Goal: Find specific page/section: Find specific page/section

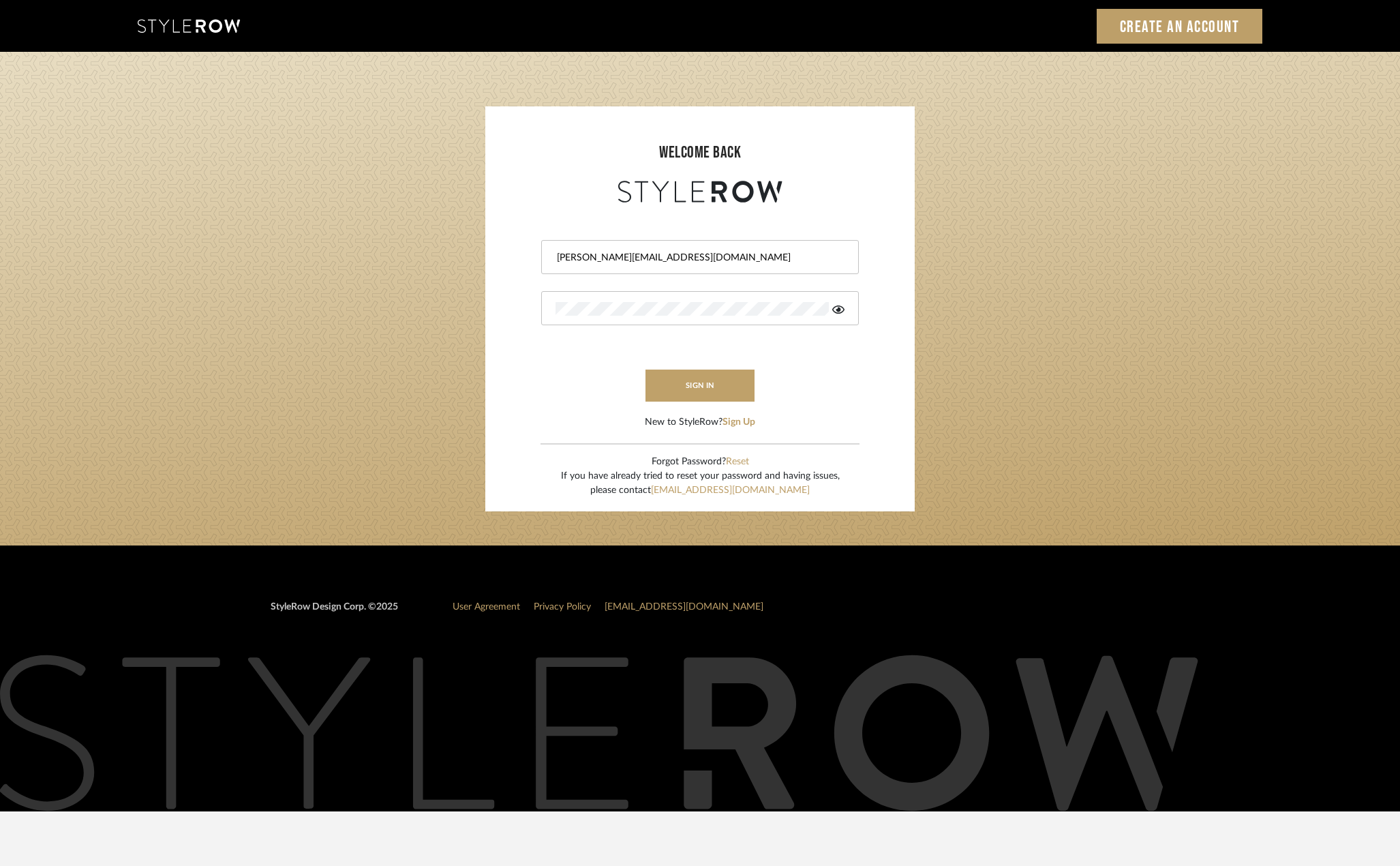
click at [678, 386] on button "sign in" at bounding box center [700, 386] width 109 height 32
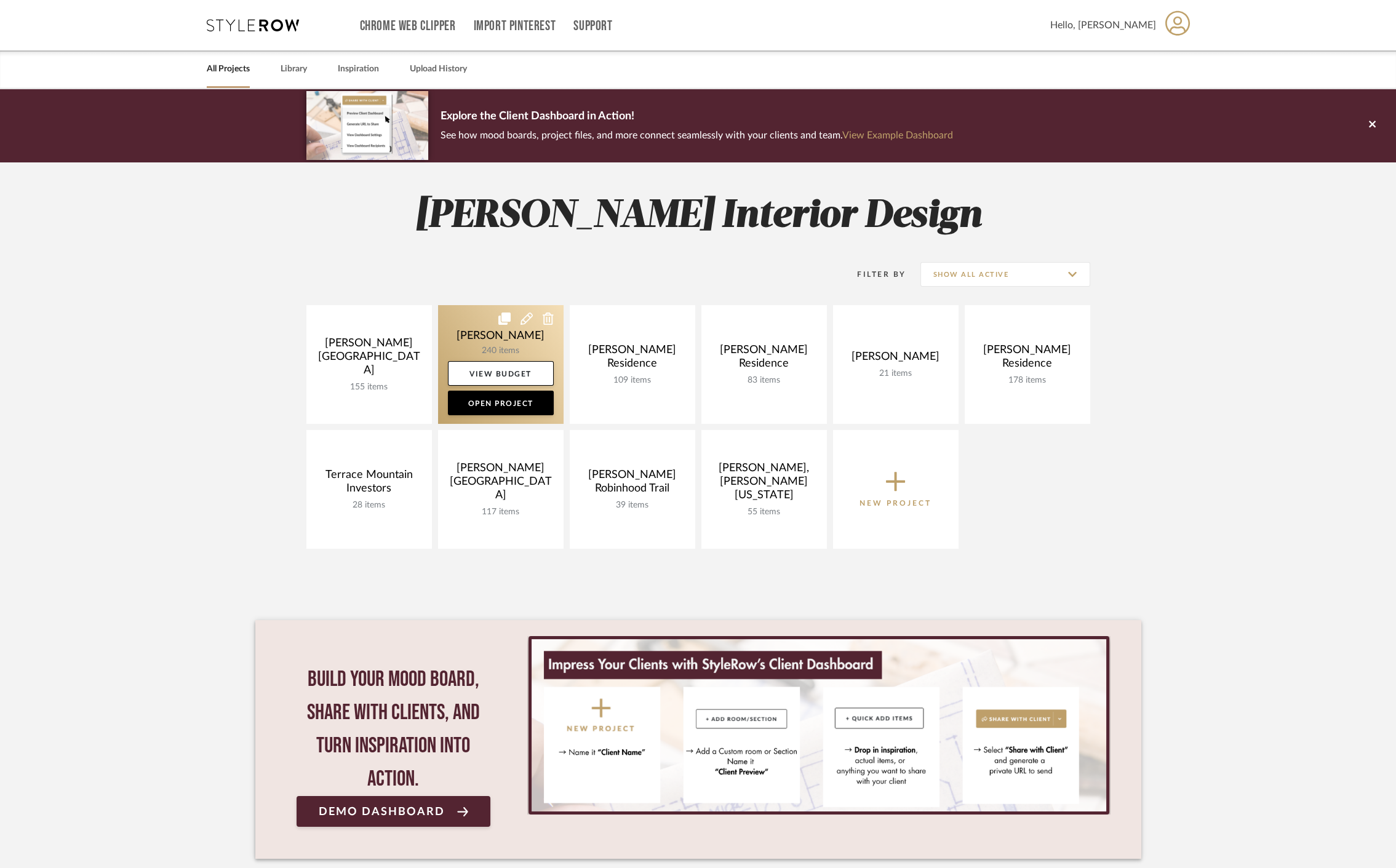
click at [463, 337] on link at bounding box center [500, 365] width 125 height 119
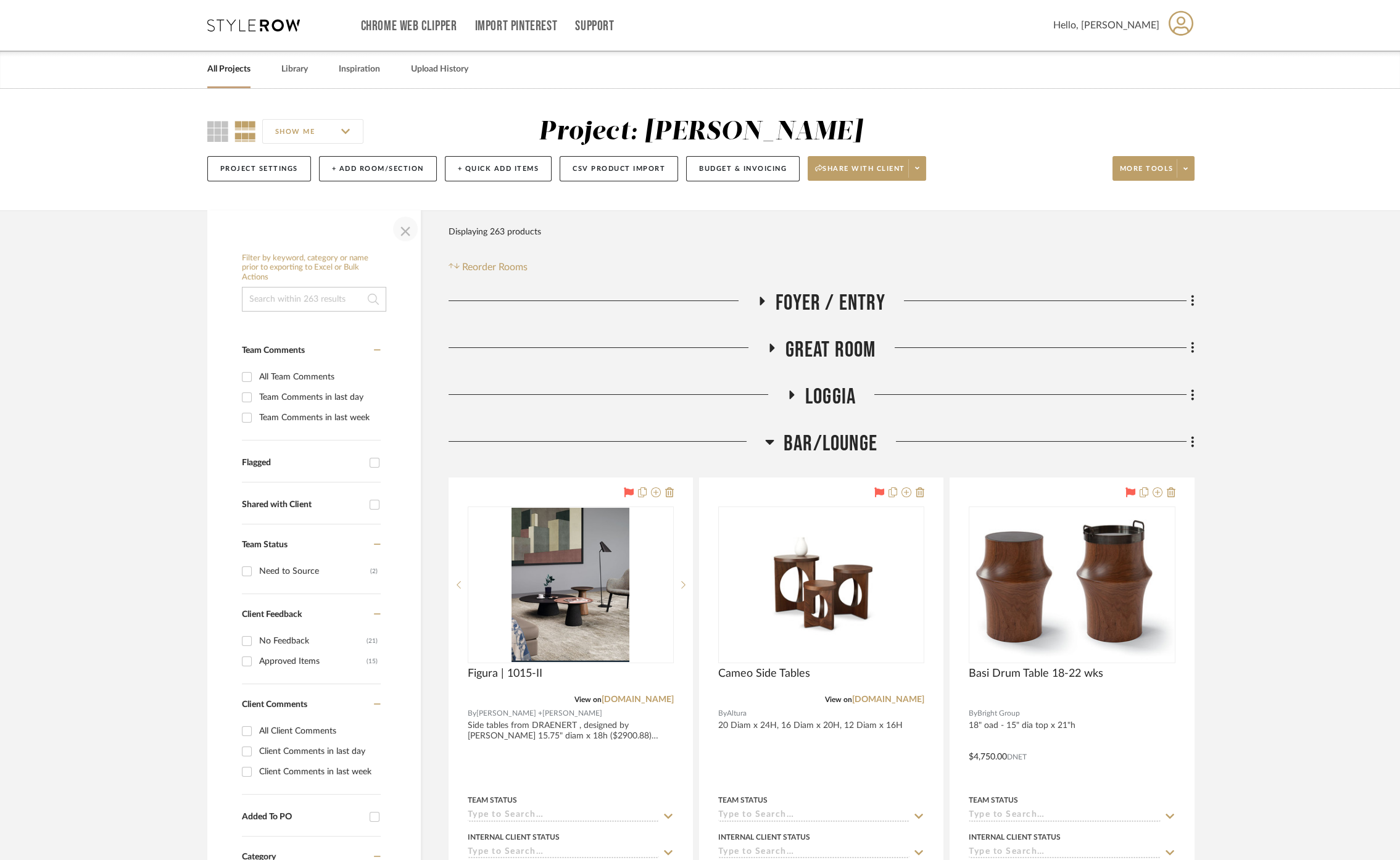
click at [406, 230] on span "button" at bounding box center [405, 229] width 30 height 30
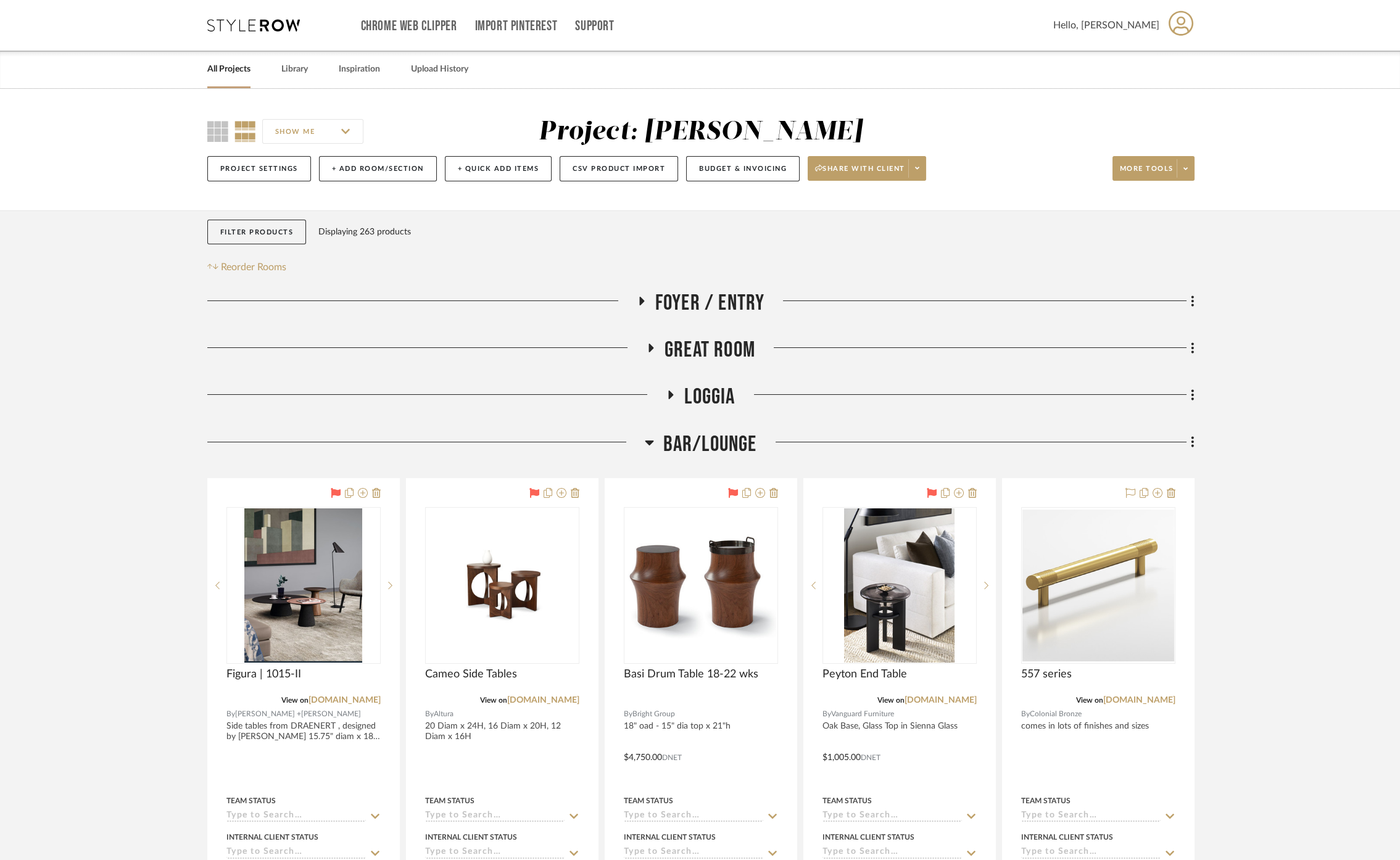
click at [698, 444] on span "Bar/Lounge" at bounding box center [710, 444] width 94 height 26
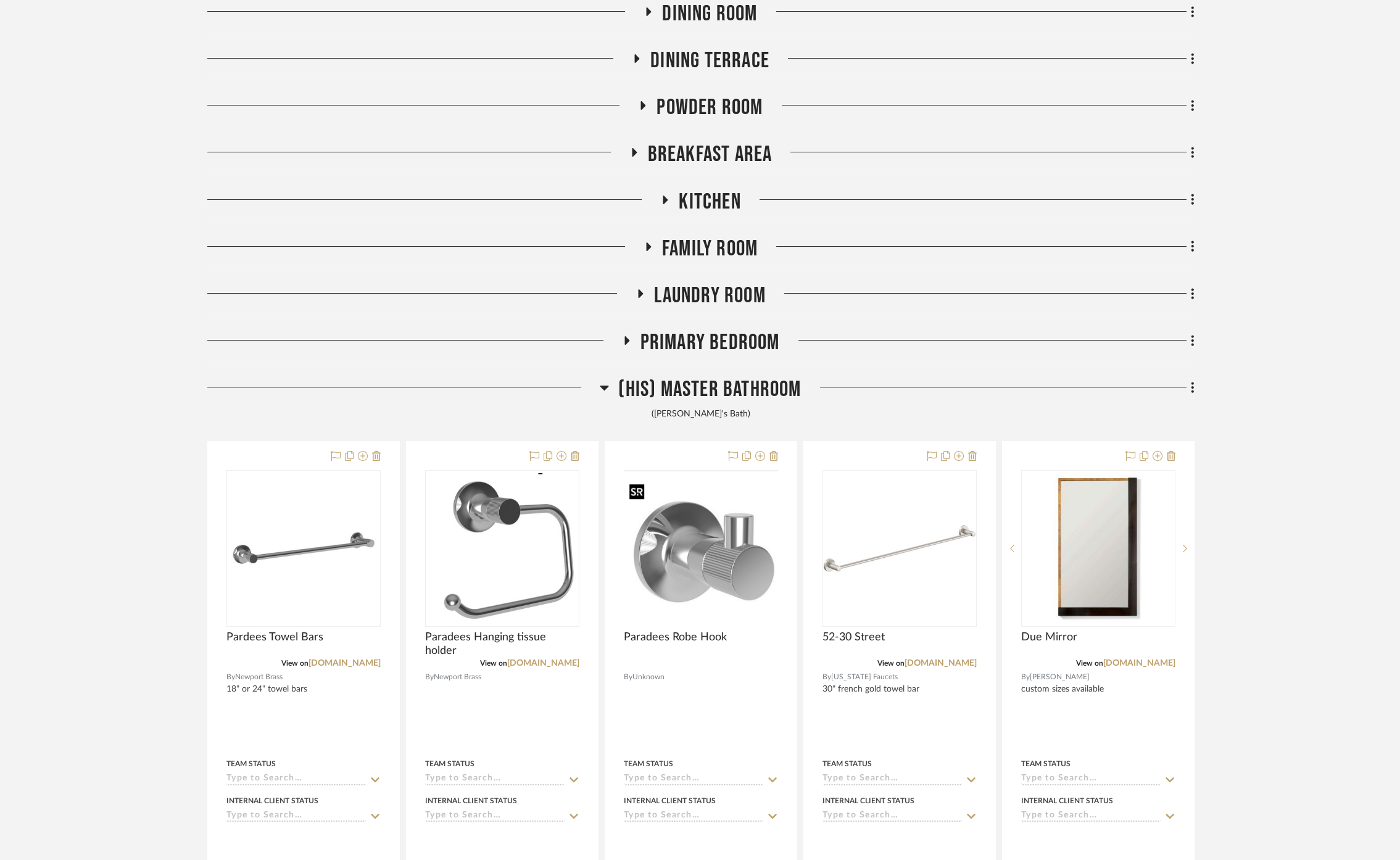
scroll to position [548, 0]
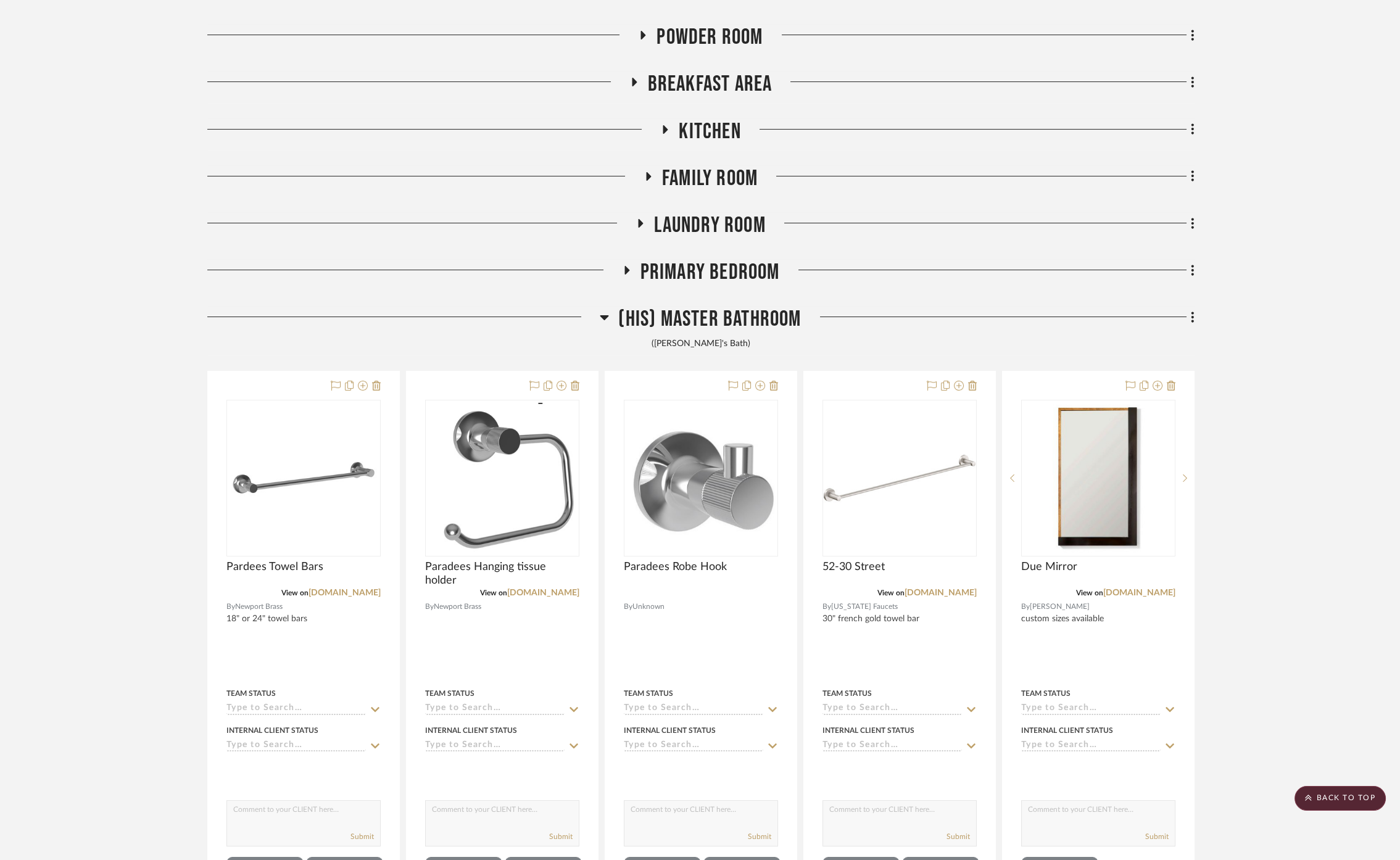
click at [693, 315] on span "(His) Master Bathroom" at bounding box center [710, 319] width 183 height 26
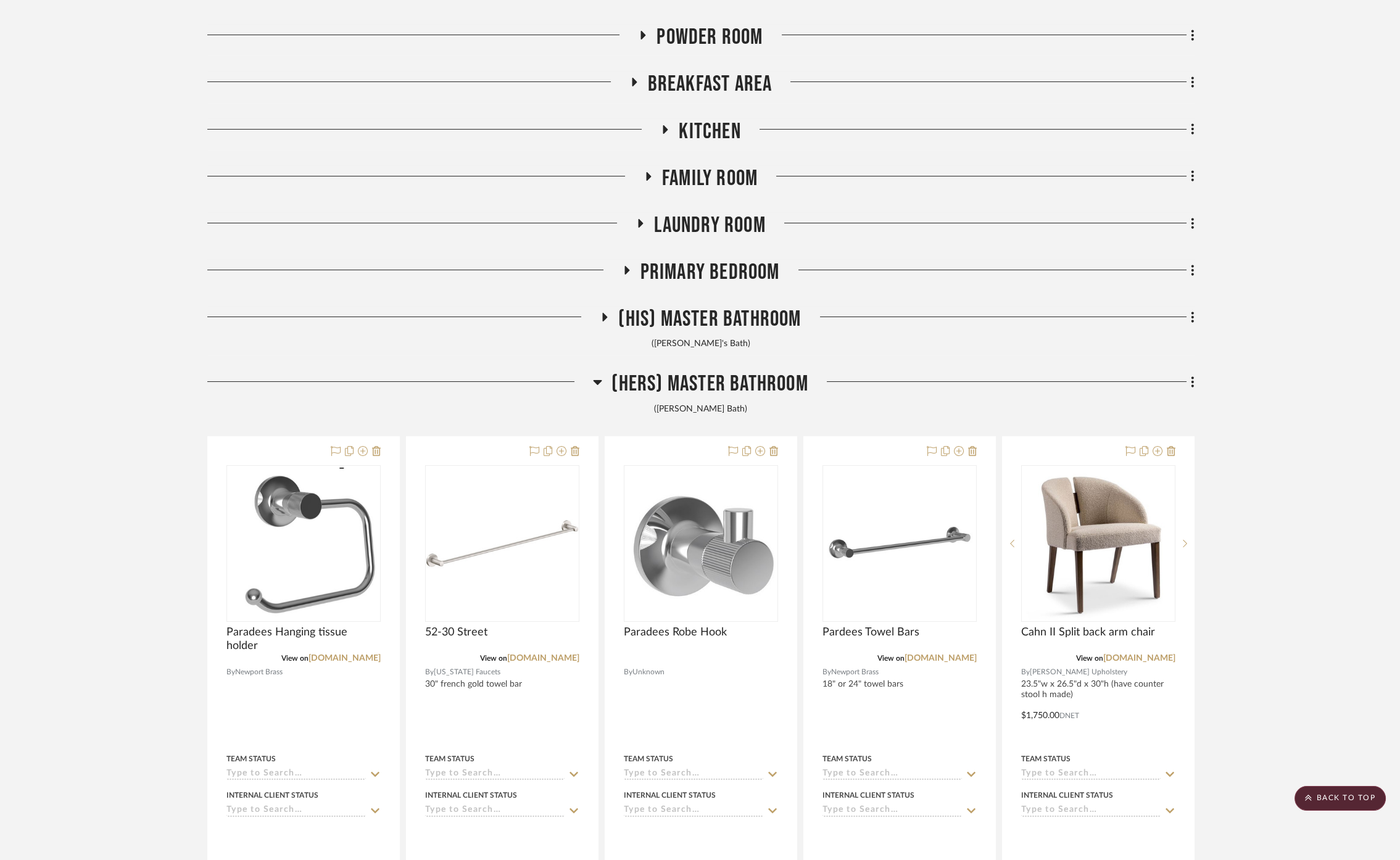
click at [716, 381] on span "(Hers) Master Bathroom" at bounding box center [710, 384] width 196 height 26
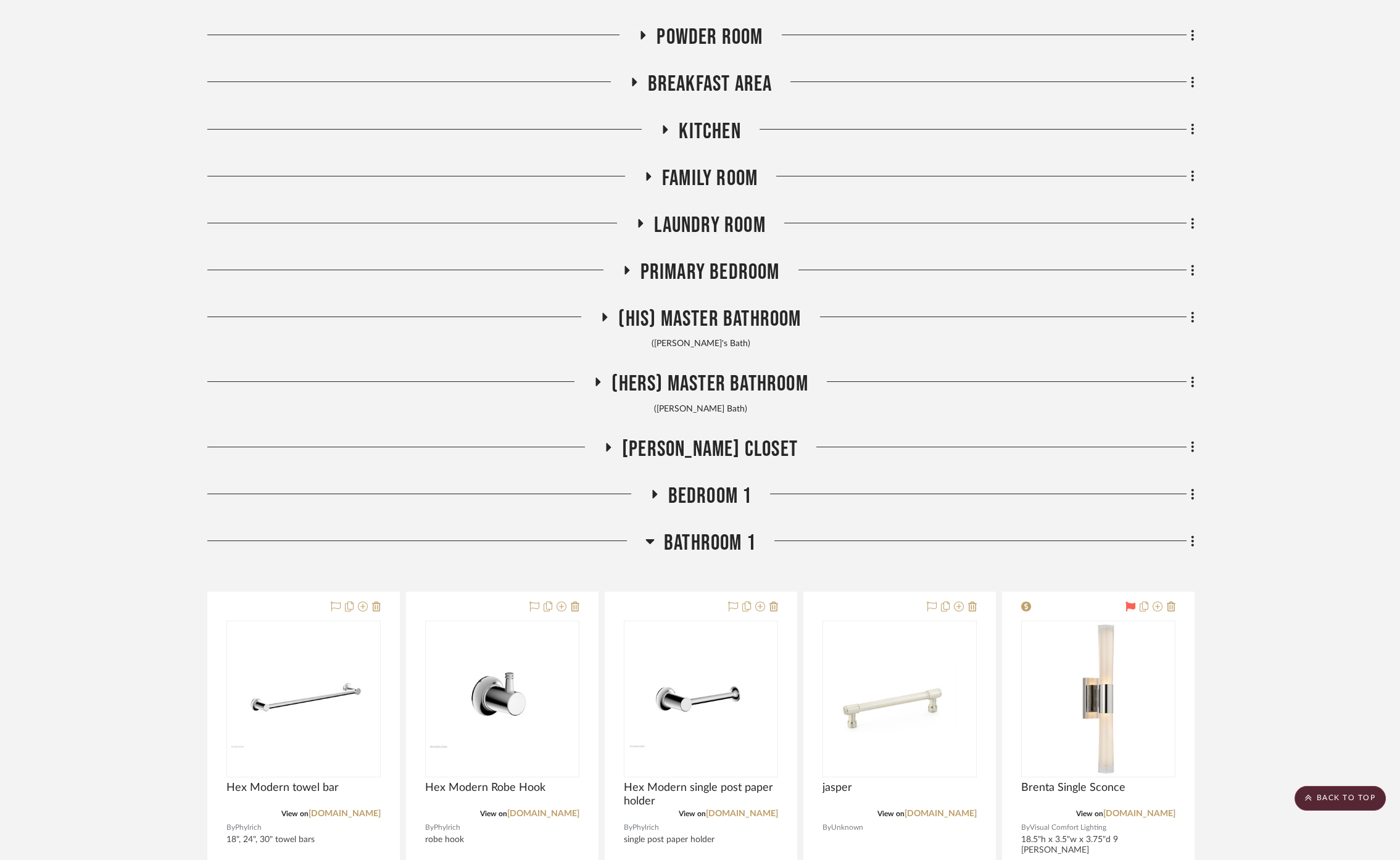
click at [709, 542] on span "Bathroom 1" at bounding box center [710, 543] width 92 height 26
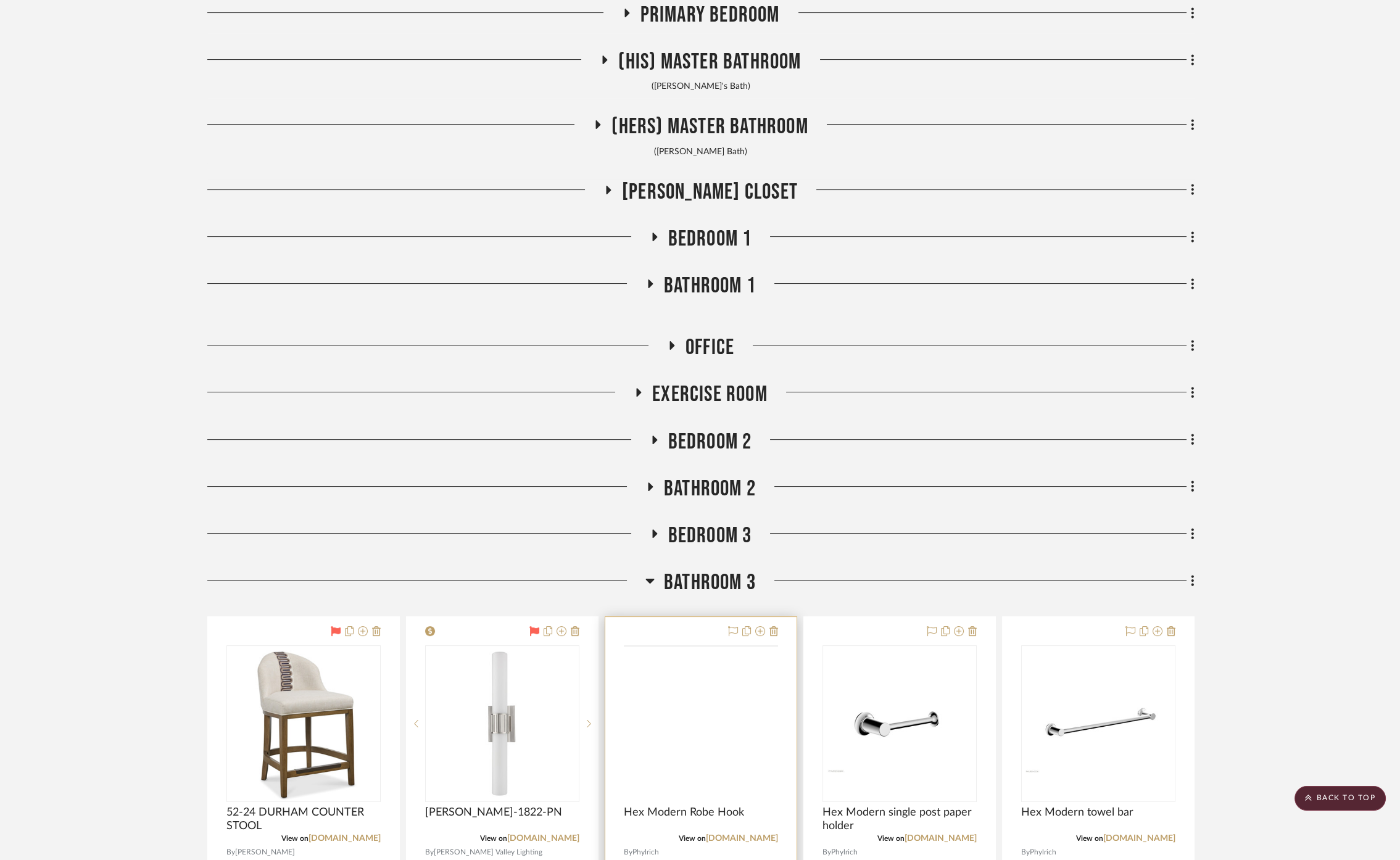
scroll to position [892, 0]
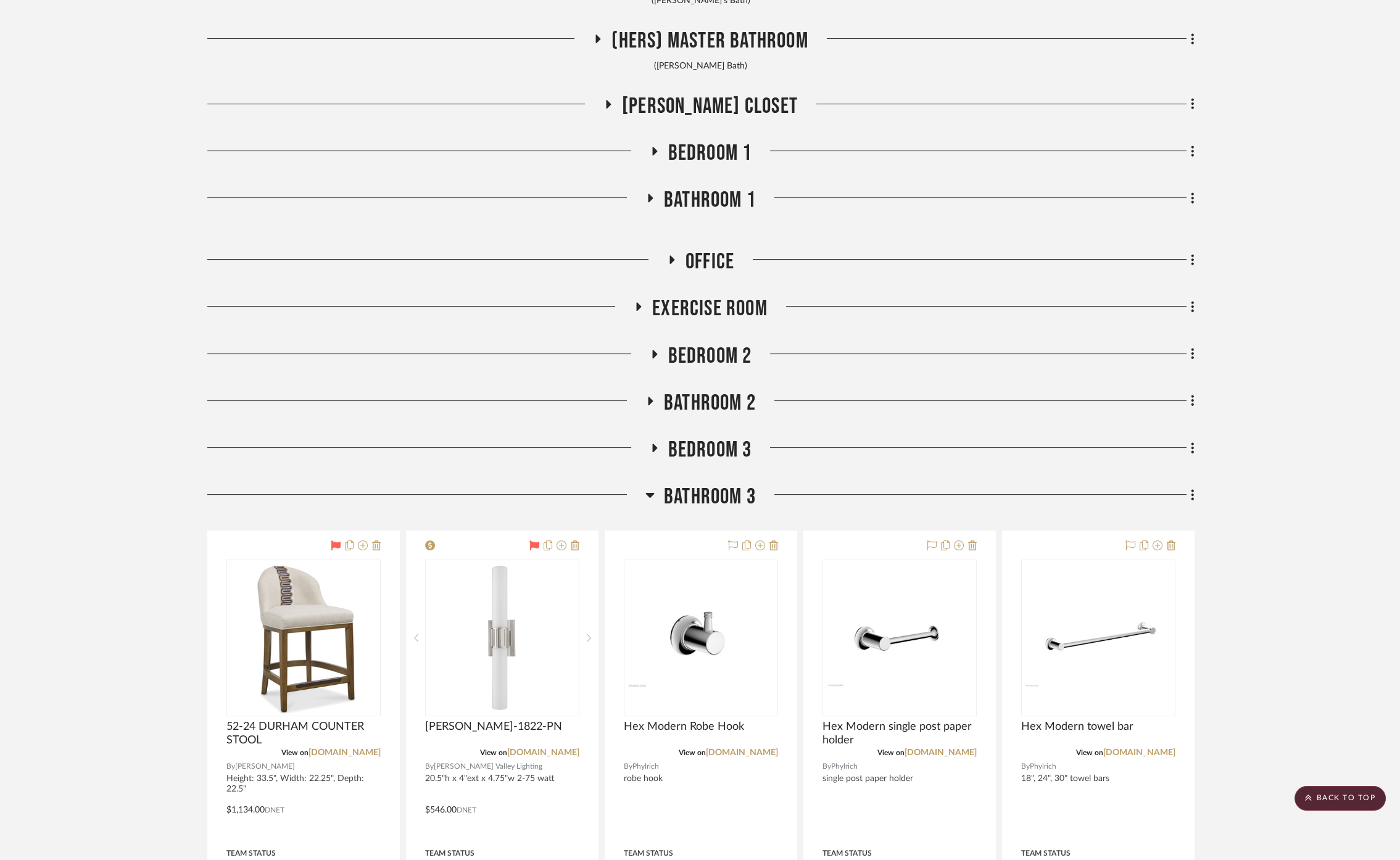
click at [715, 489] on span "Bathroom 3" at bounding box center [710, 497] width 92 height 26
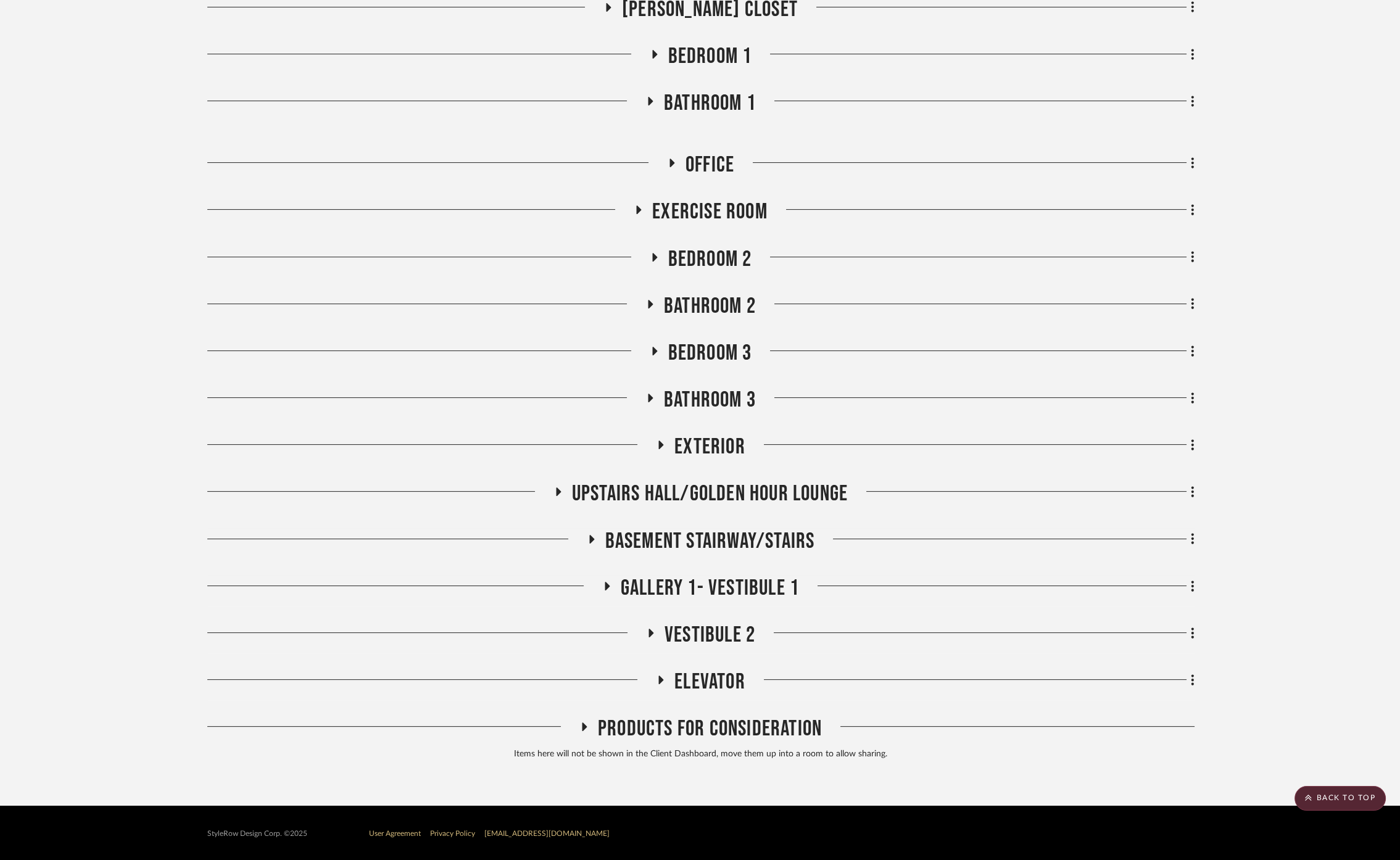
scroll to position [990, 0]
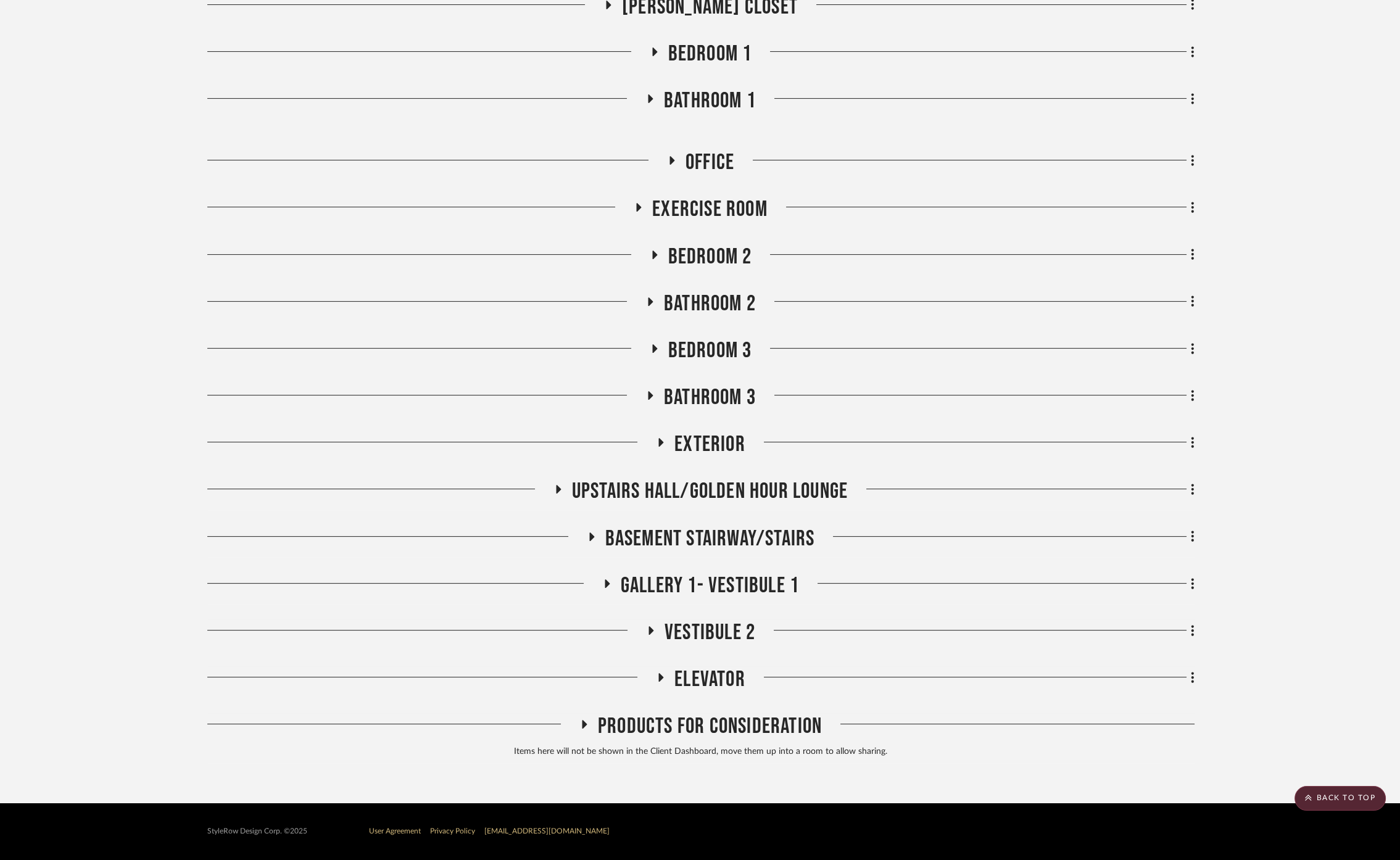
click at [732, 671] on span "Elevator" at bounding box center [710, 679] width 71 height 26
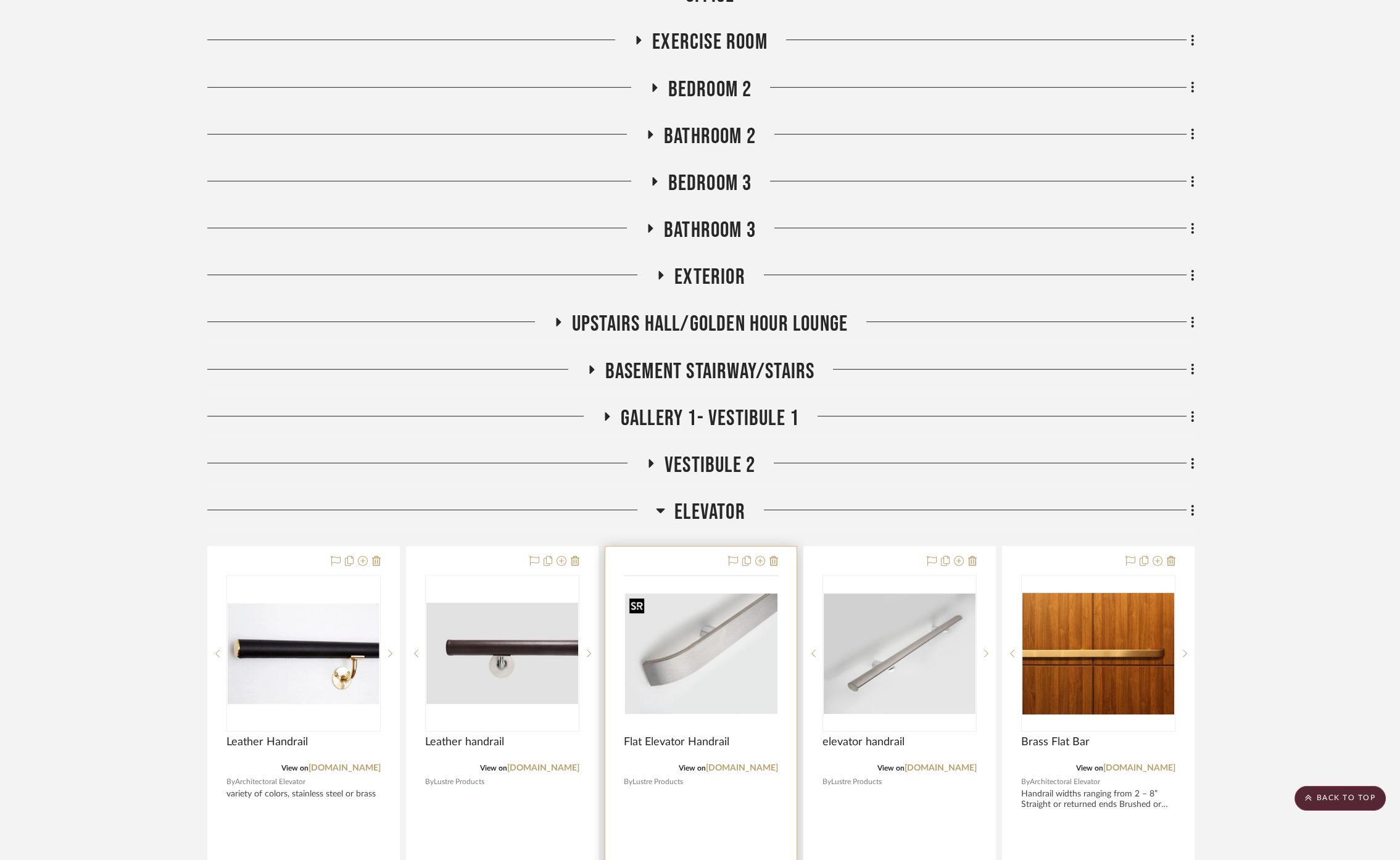
scroll to position [1197, 0]
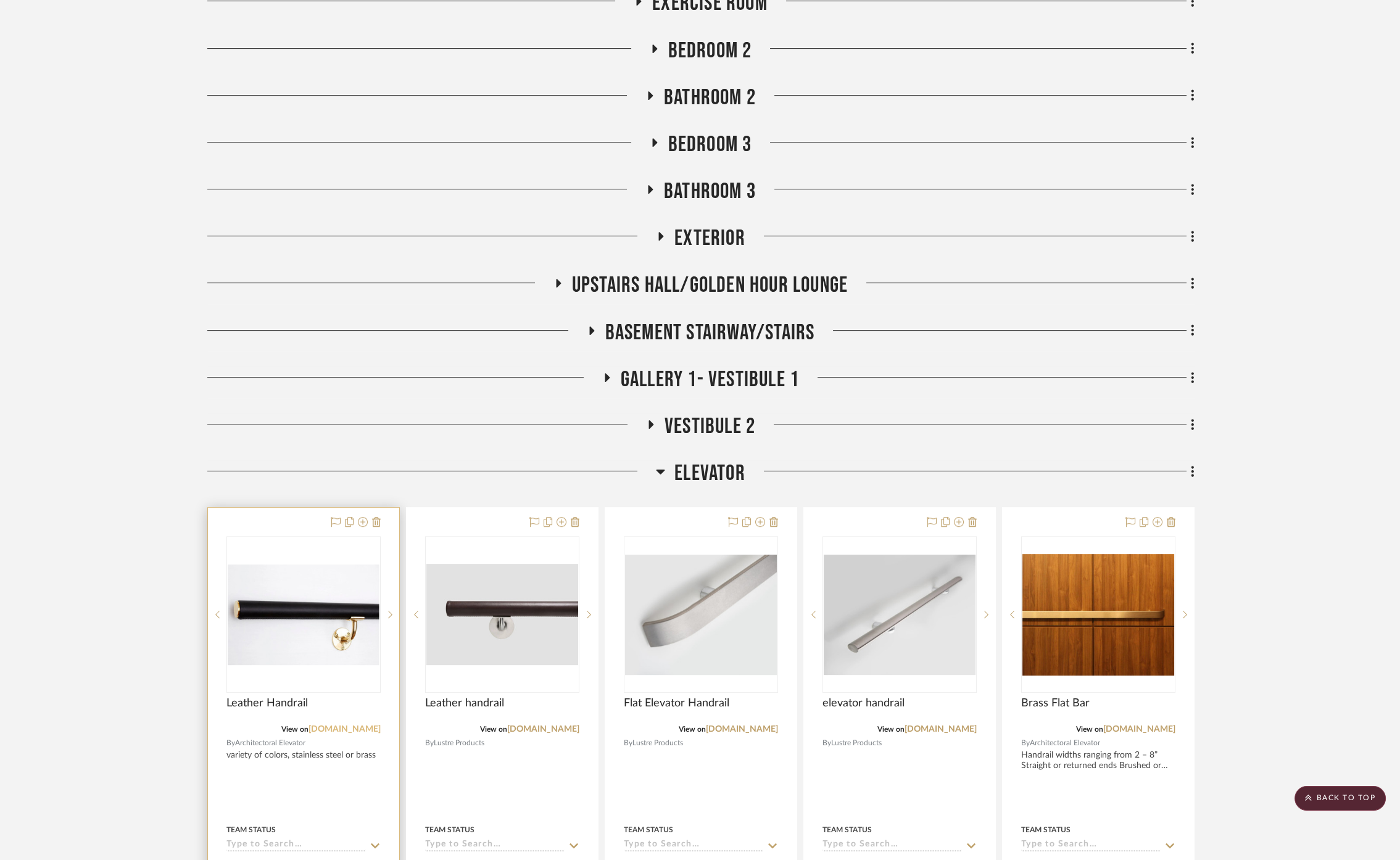
click at [360, 734] on link "[DOMAIN_NAME]" at bounding box center [345, 730] width 72 height 9
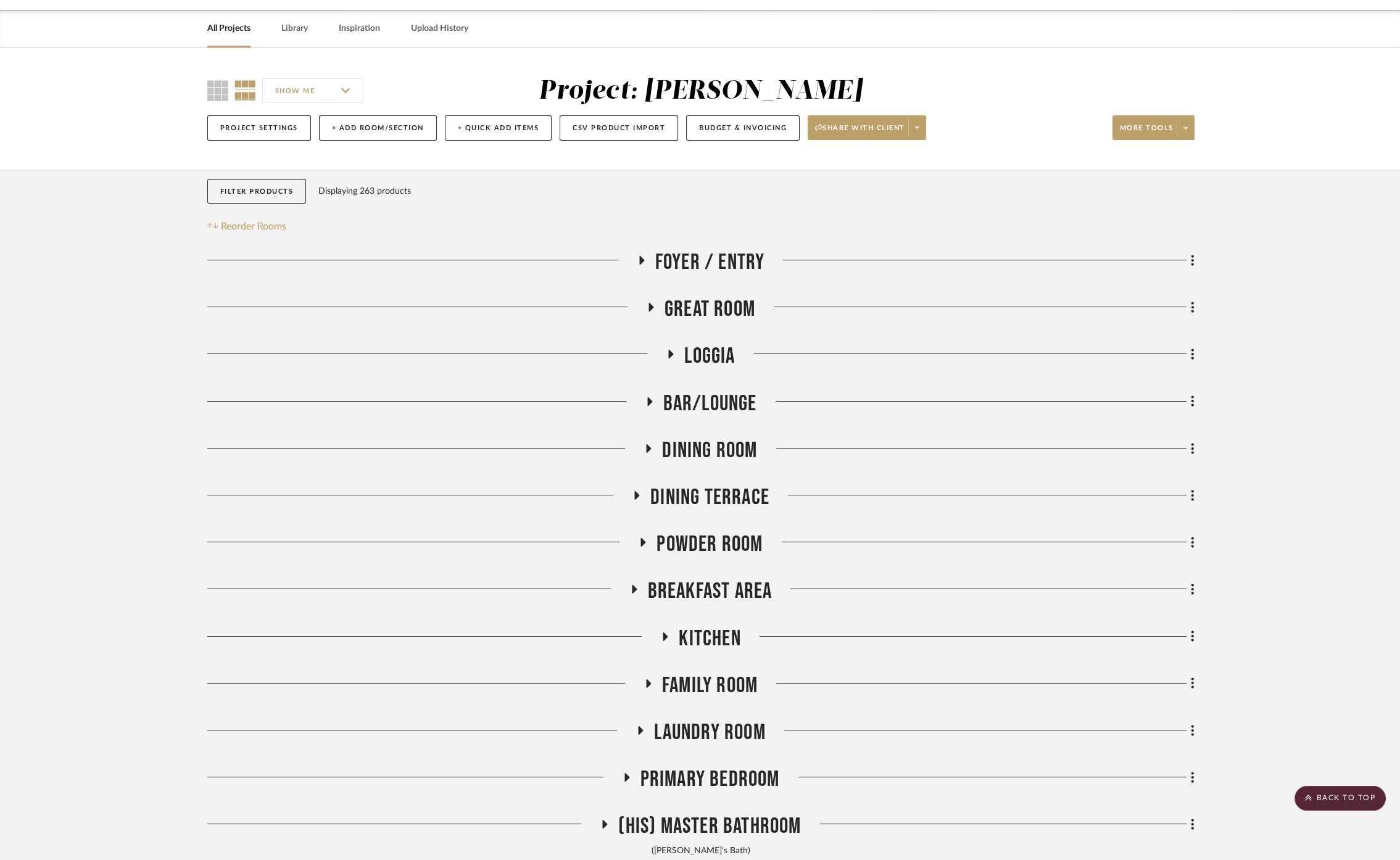
scroll to position [0, 0]
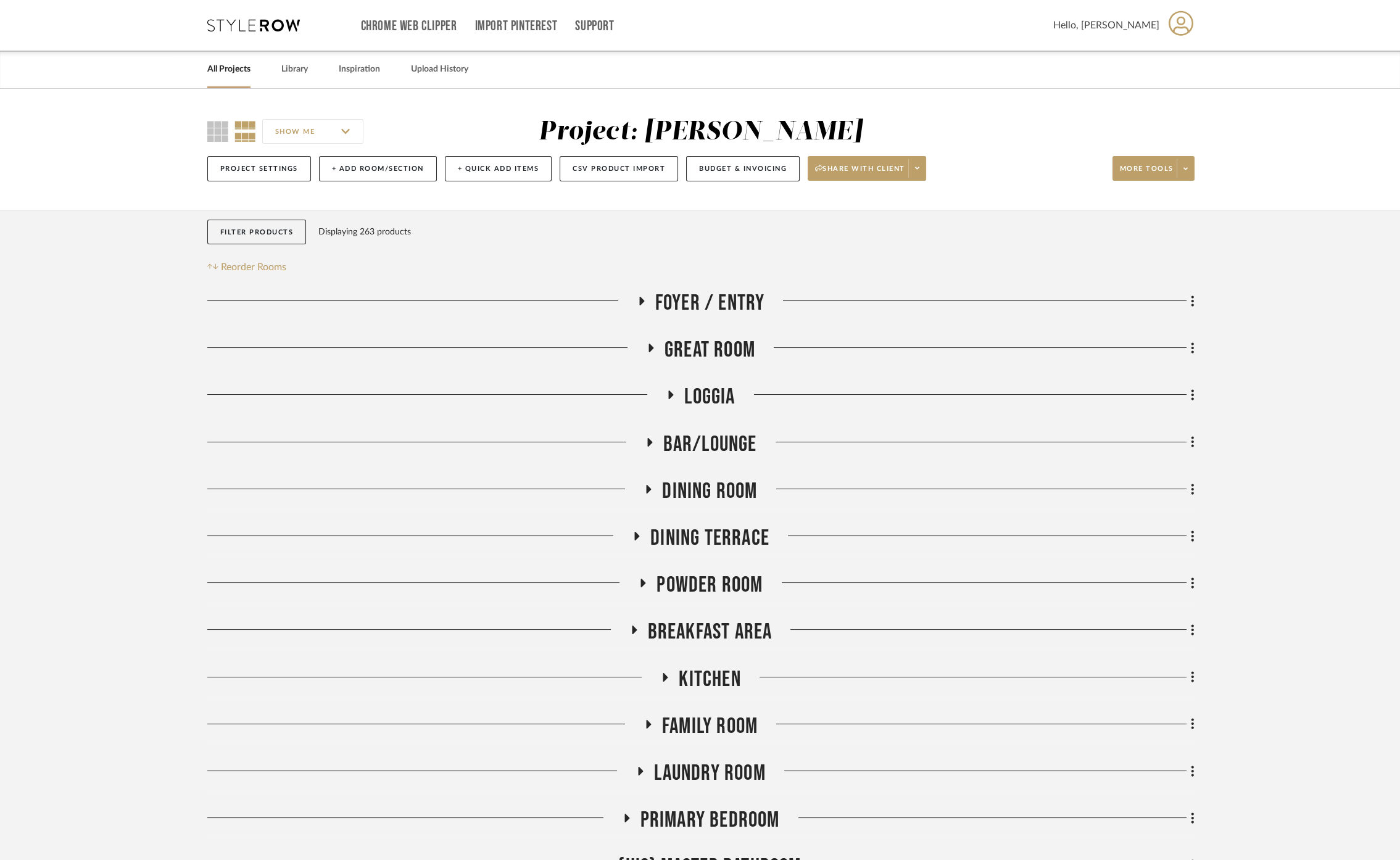
click at [748, 438] on span "Bar/Lounge" at bounding box center [710, 444] width 94 height 26
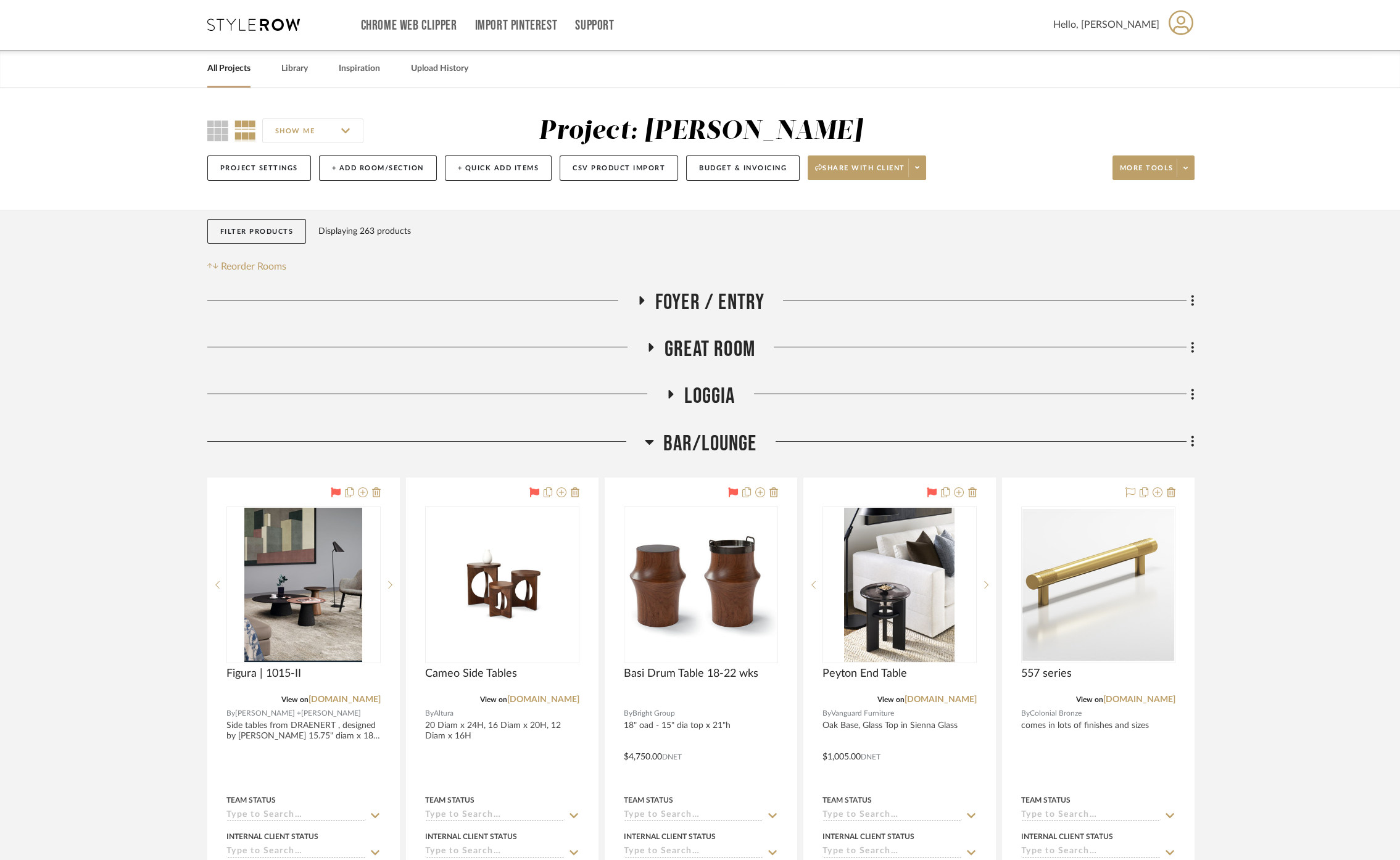
scroll to position [137, 0]
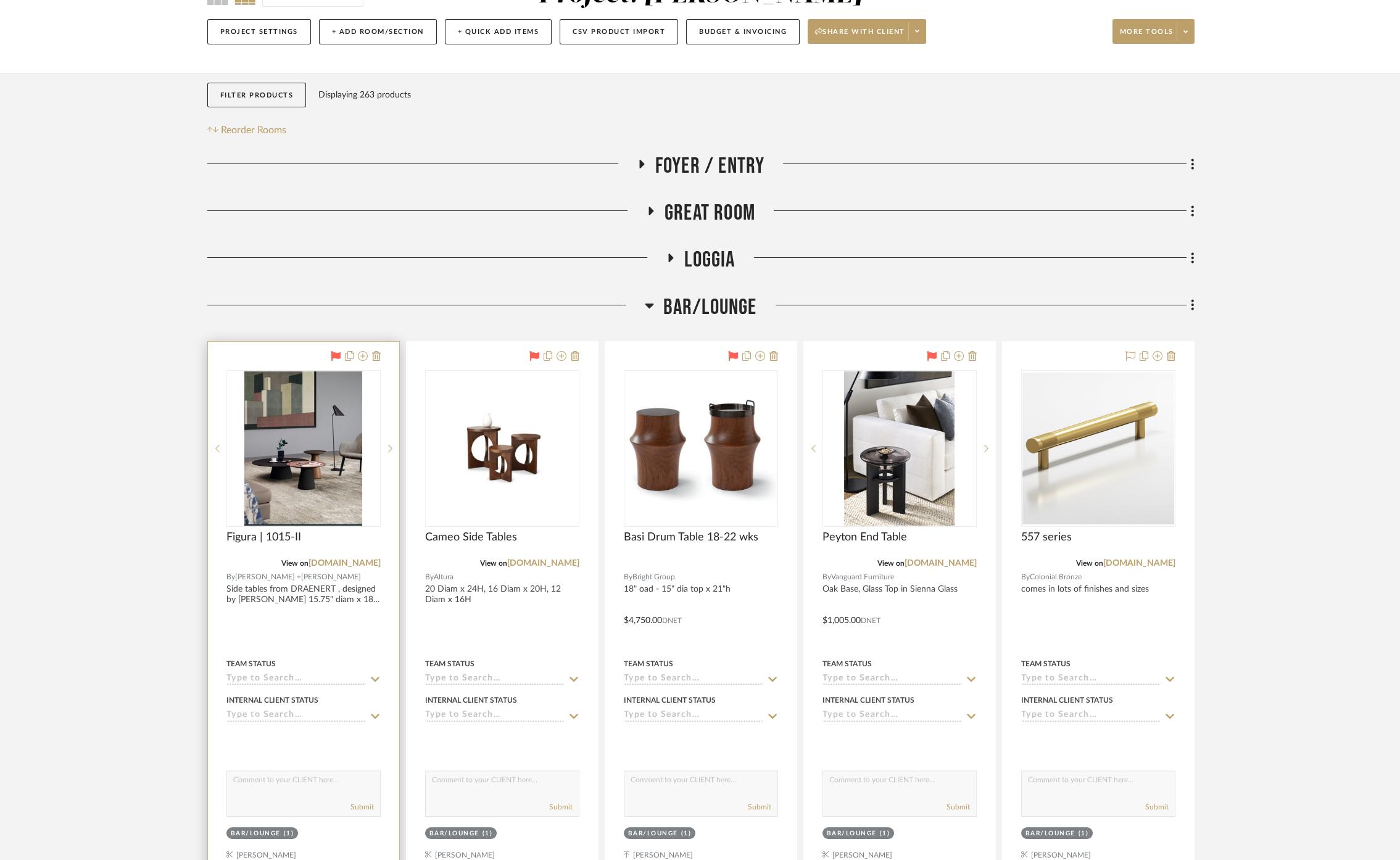
click at [366, 614] on div at bounding box center [303, 612] width 191 height 540
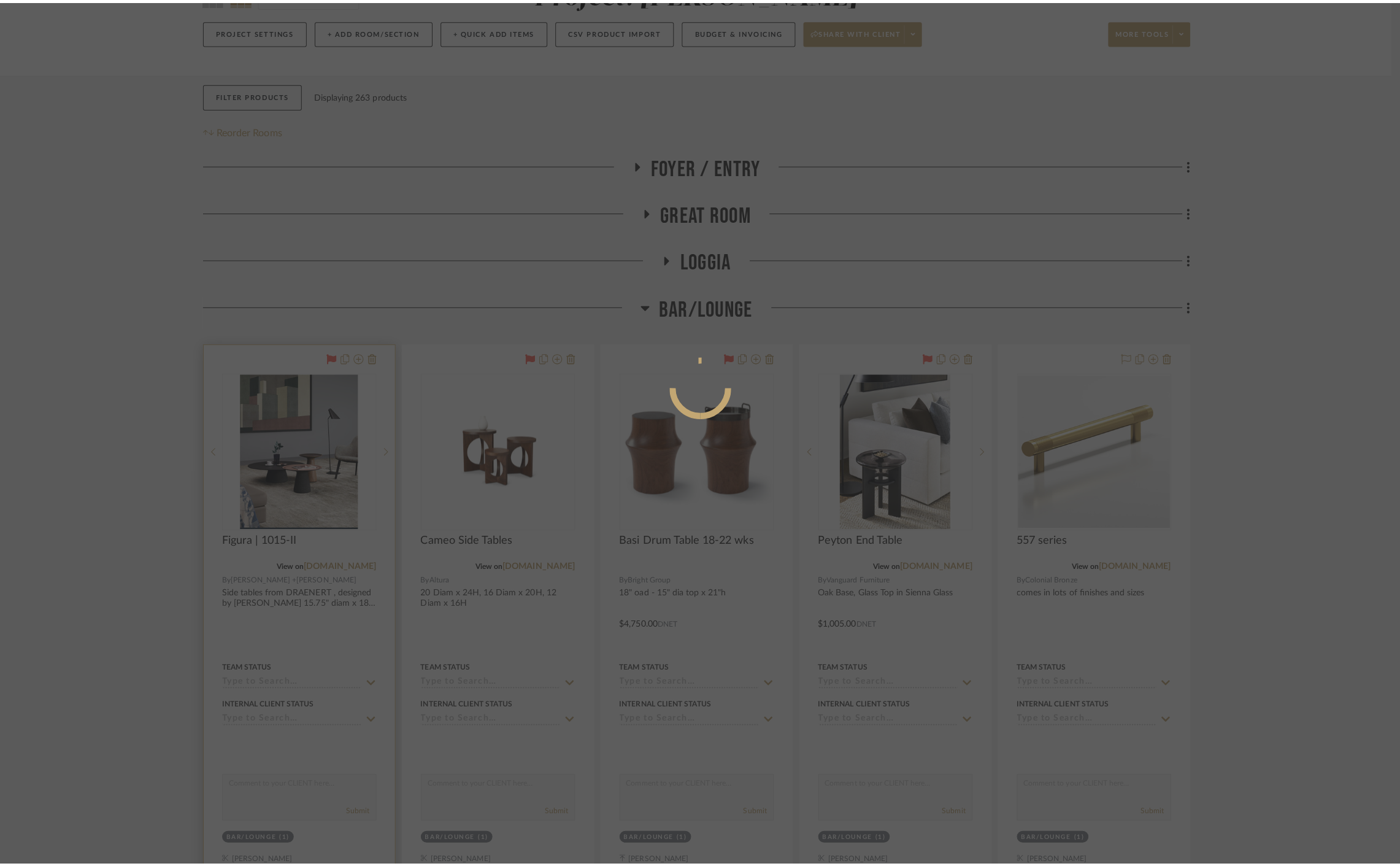
scroll to position [0, 0]
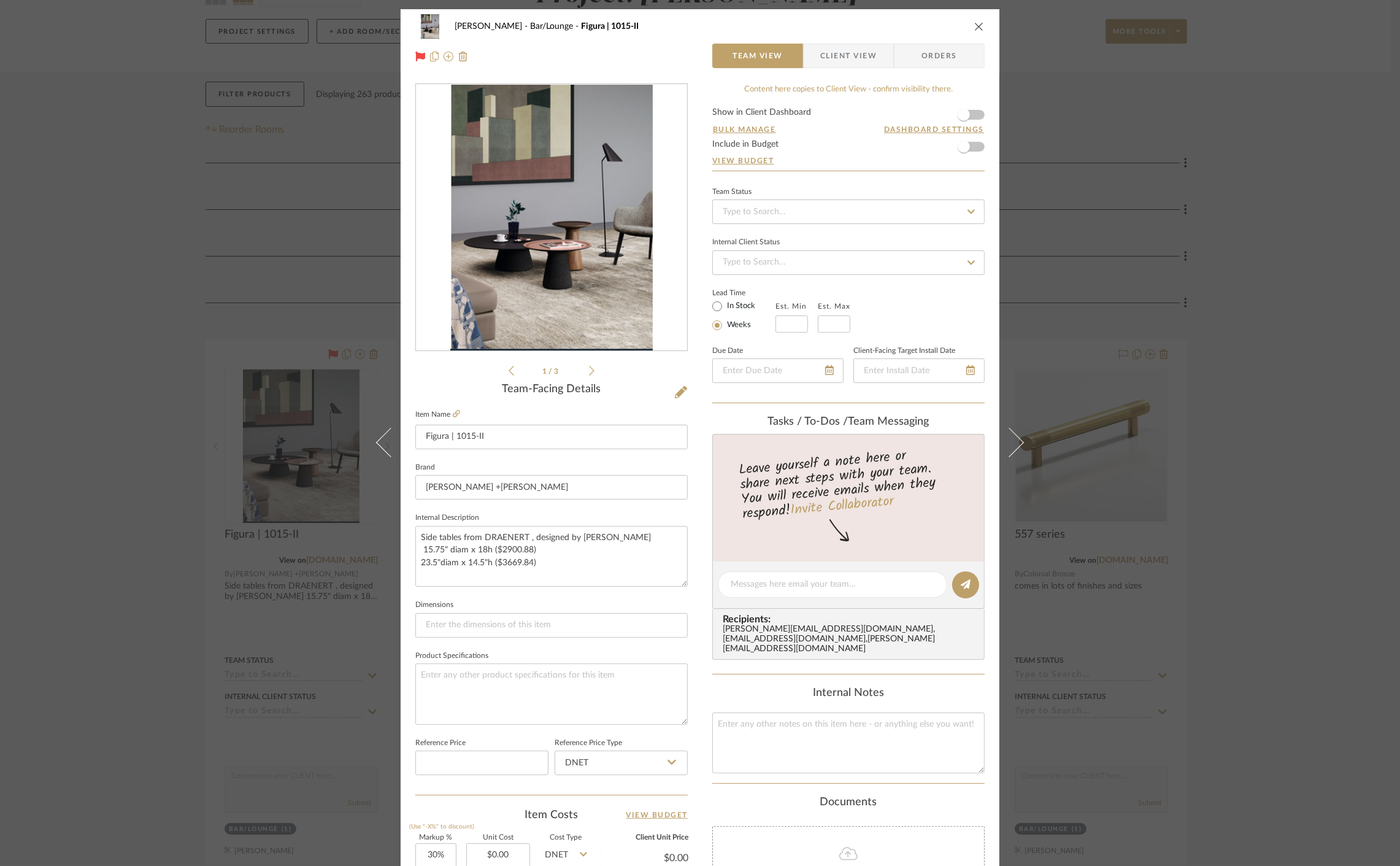
click at [263, 600] on div "[PERSON_NAME] Bar/Lounge Figura | 1015-II Team View Client View Orders 1 / 3 Te…" at bounding box center [700, 433] width 1400 height 866
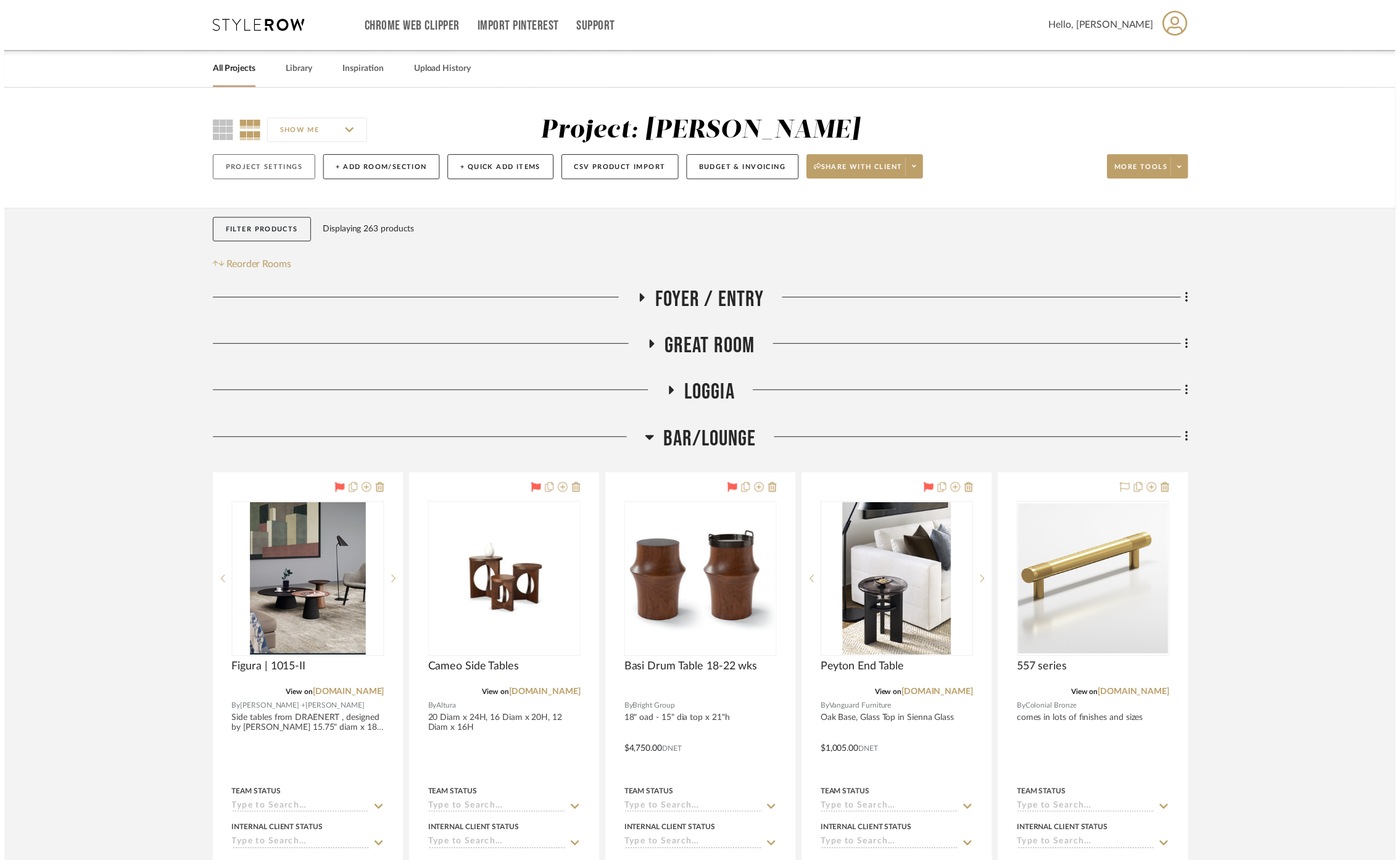
scroll to position [137, 0]
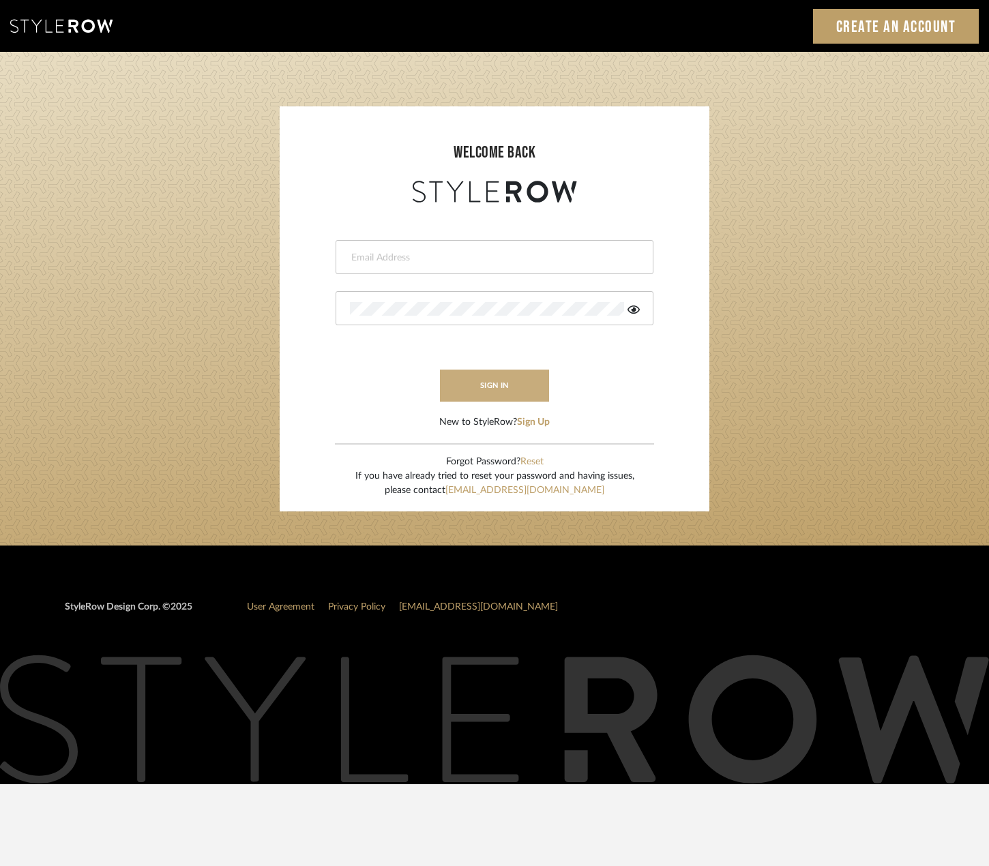
type input "riley@ceid.net"
click at [469, 389] on button "sign in" at bounding box center [494, 386] width 109 height 32
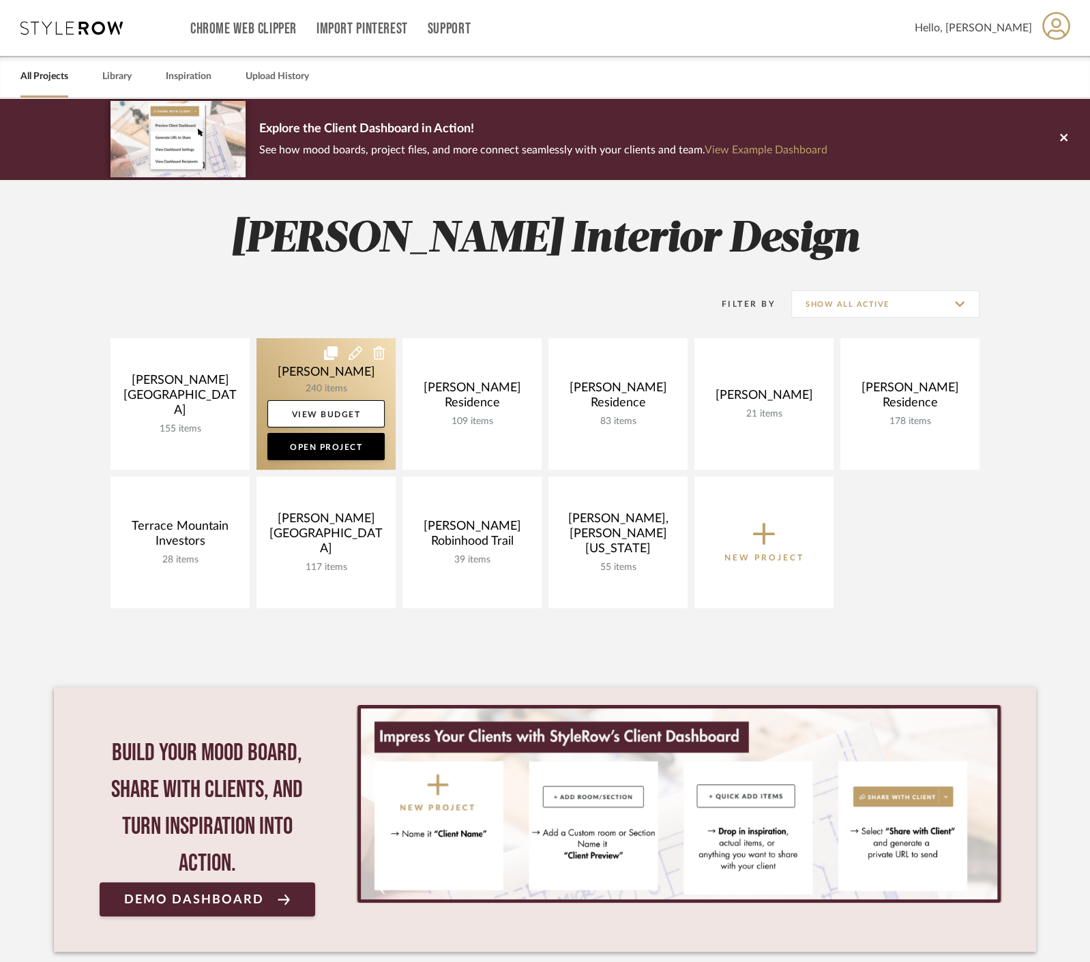
click at [288, 371] on link at bounding box center [325, 404] width 139 height 132
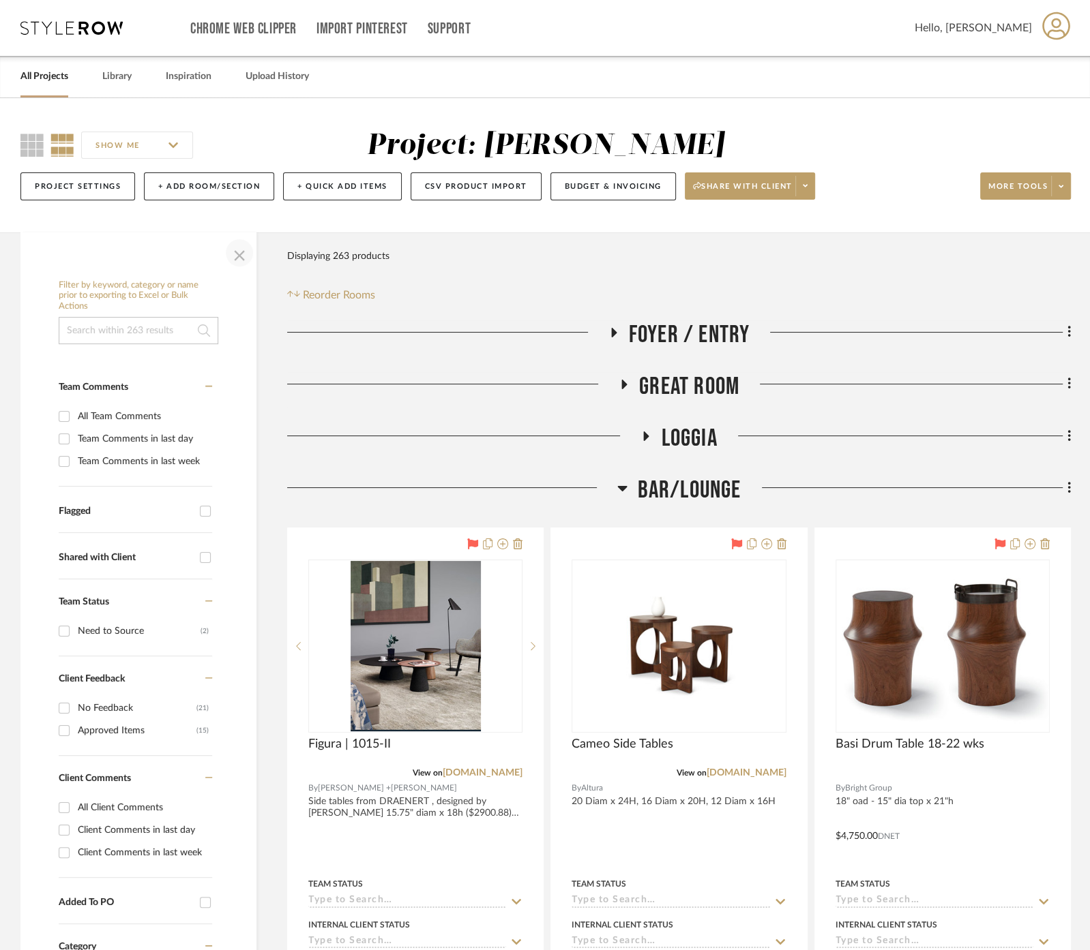
click at [233, 252] on span "button" at bounding box center [239, 253] width 33 height 33
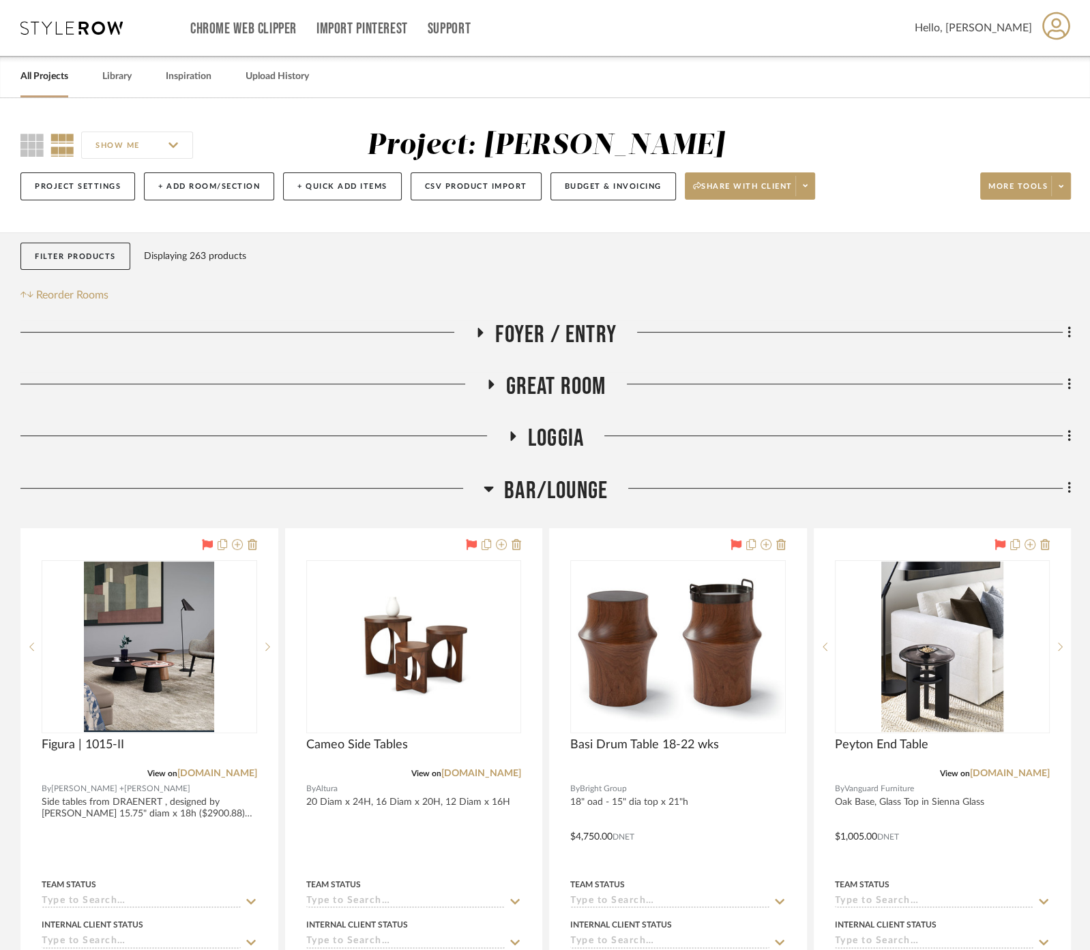
click at [567, 480] on span "Bar/Lounge" at bounding box center [556, 491] width 104 height 29
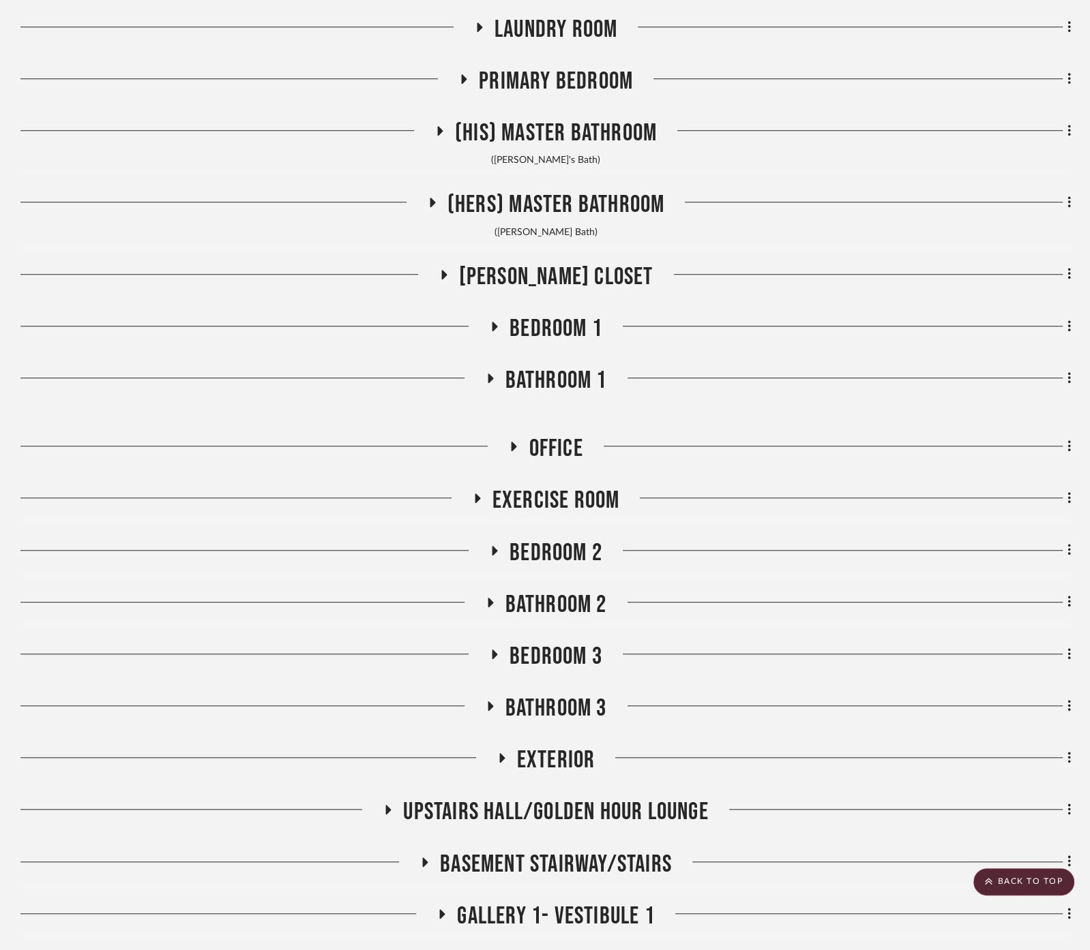
scroll to position [833, 0]
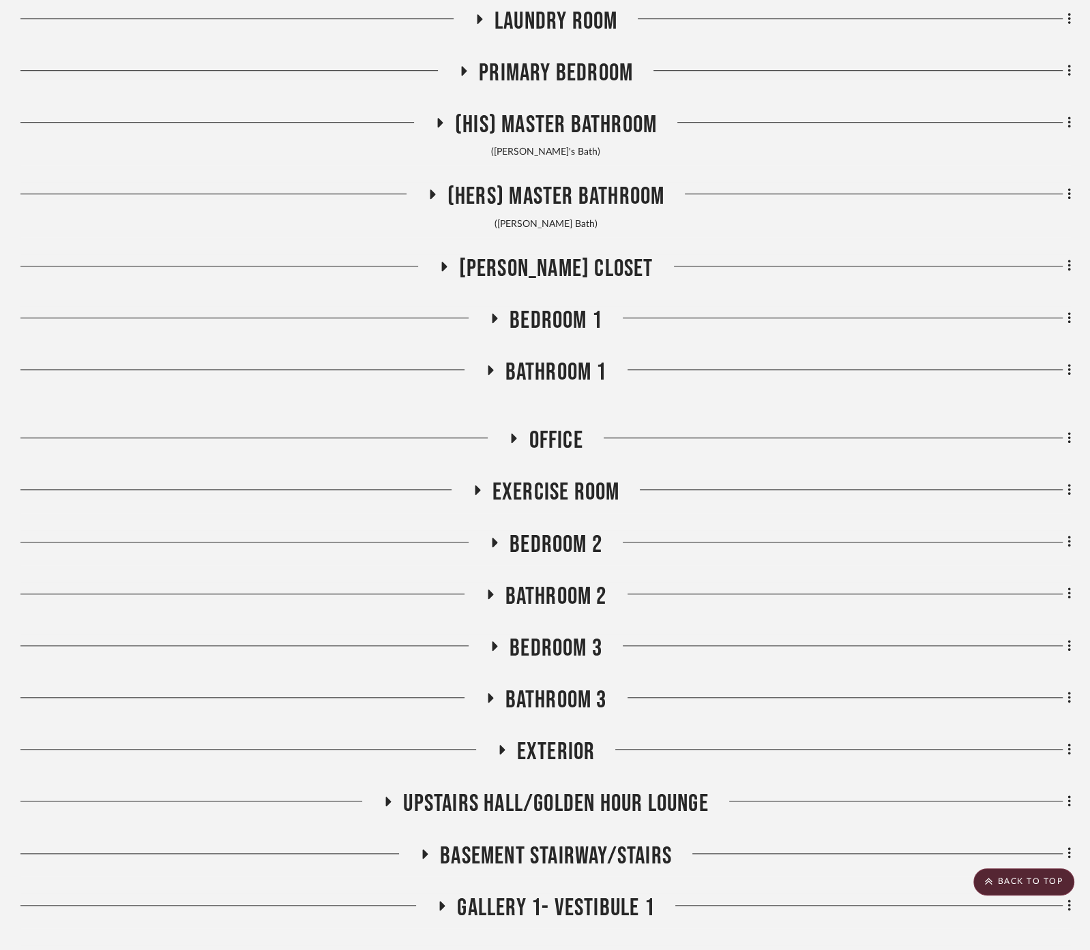
click at [556, 543] on span "Bedroom 2" at bounding box center [555, 544] width 93 height 29
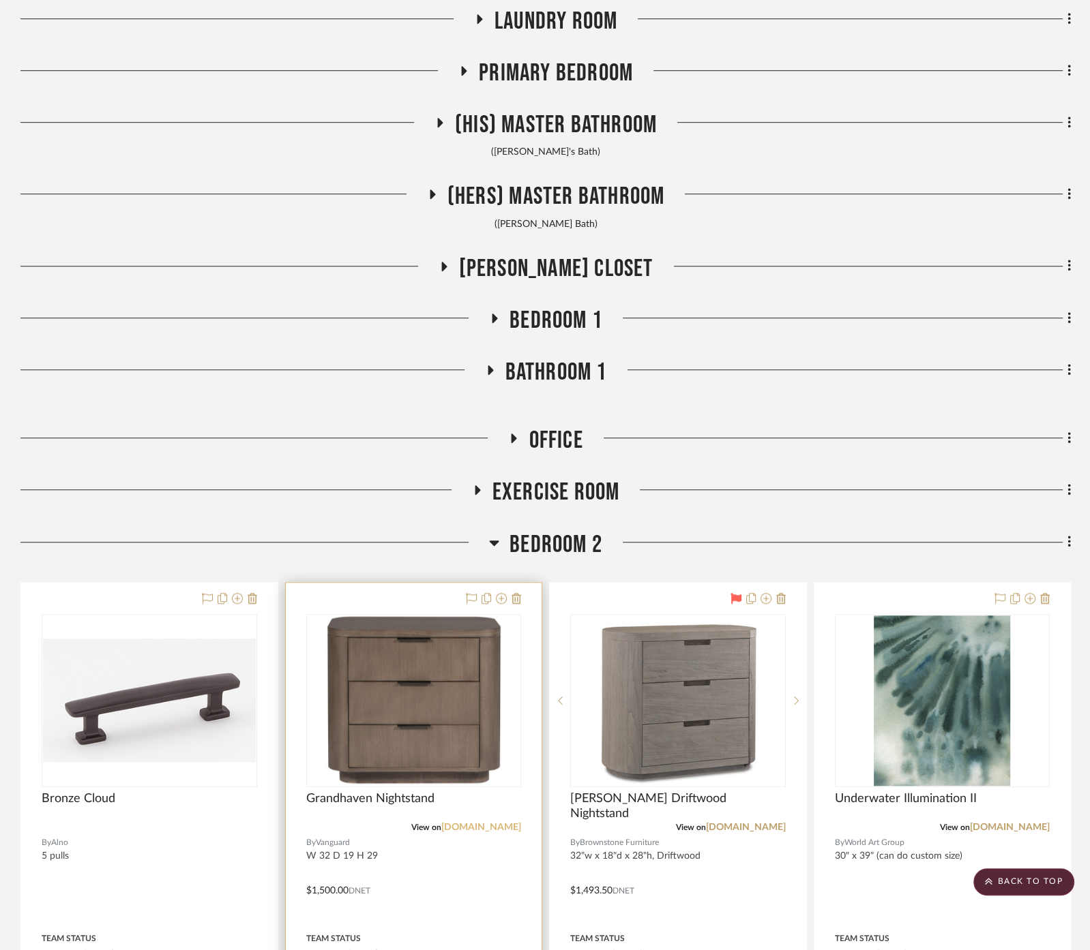
click at [446, 825] on link "[DOMAIN_NAME]" at bounding box center [481, 828] width 80 height 10
